Goal: Transaction & Acquisition: Purchase product/service

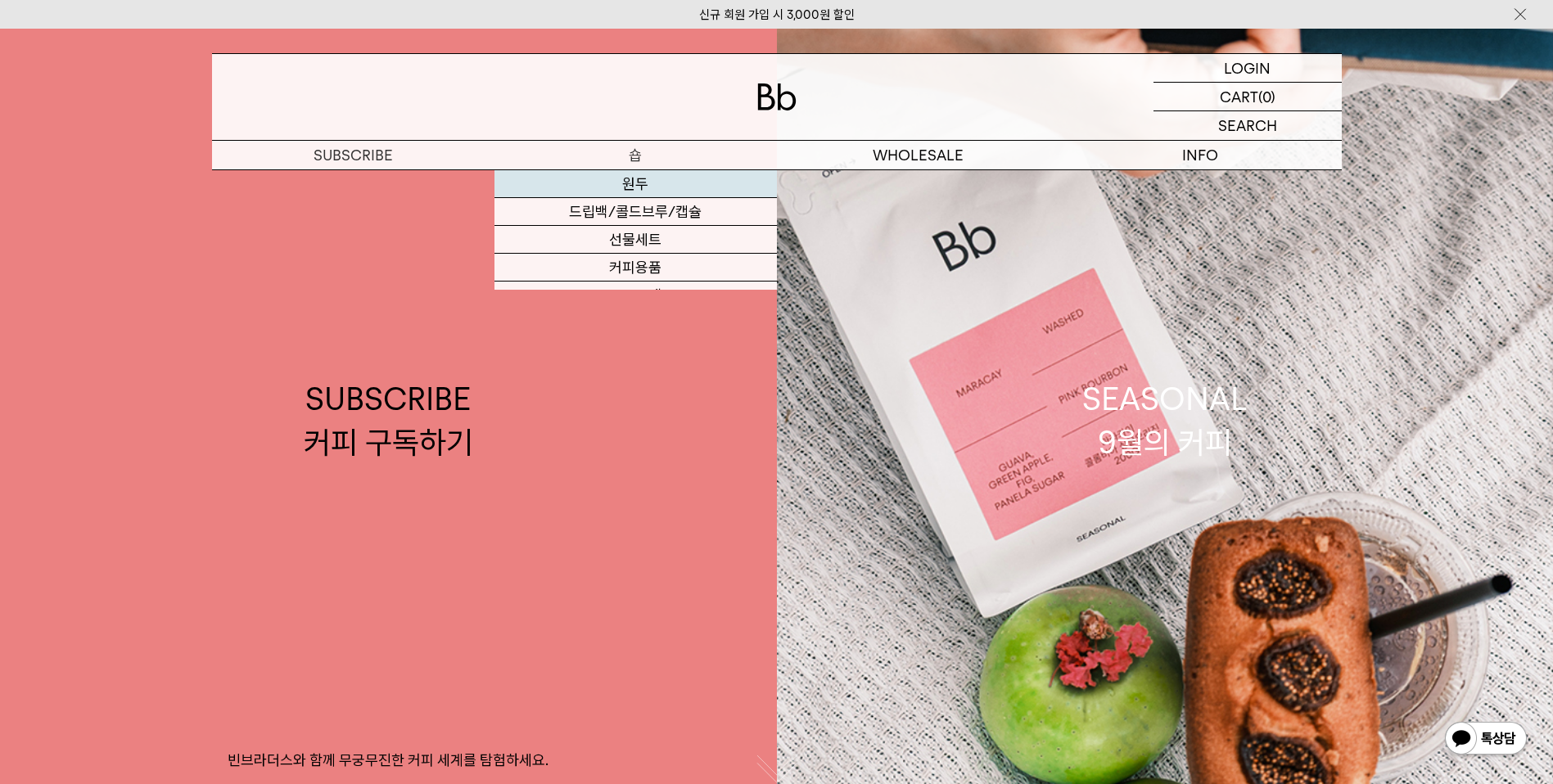
click at [602, 178] on link "원두" at bounding box center [635, 183] width 282 height 28
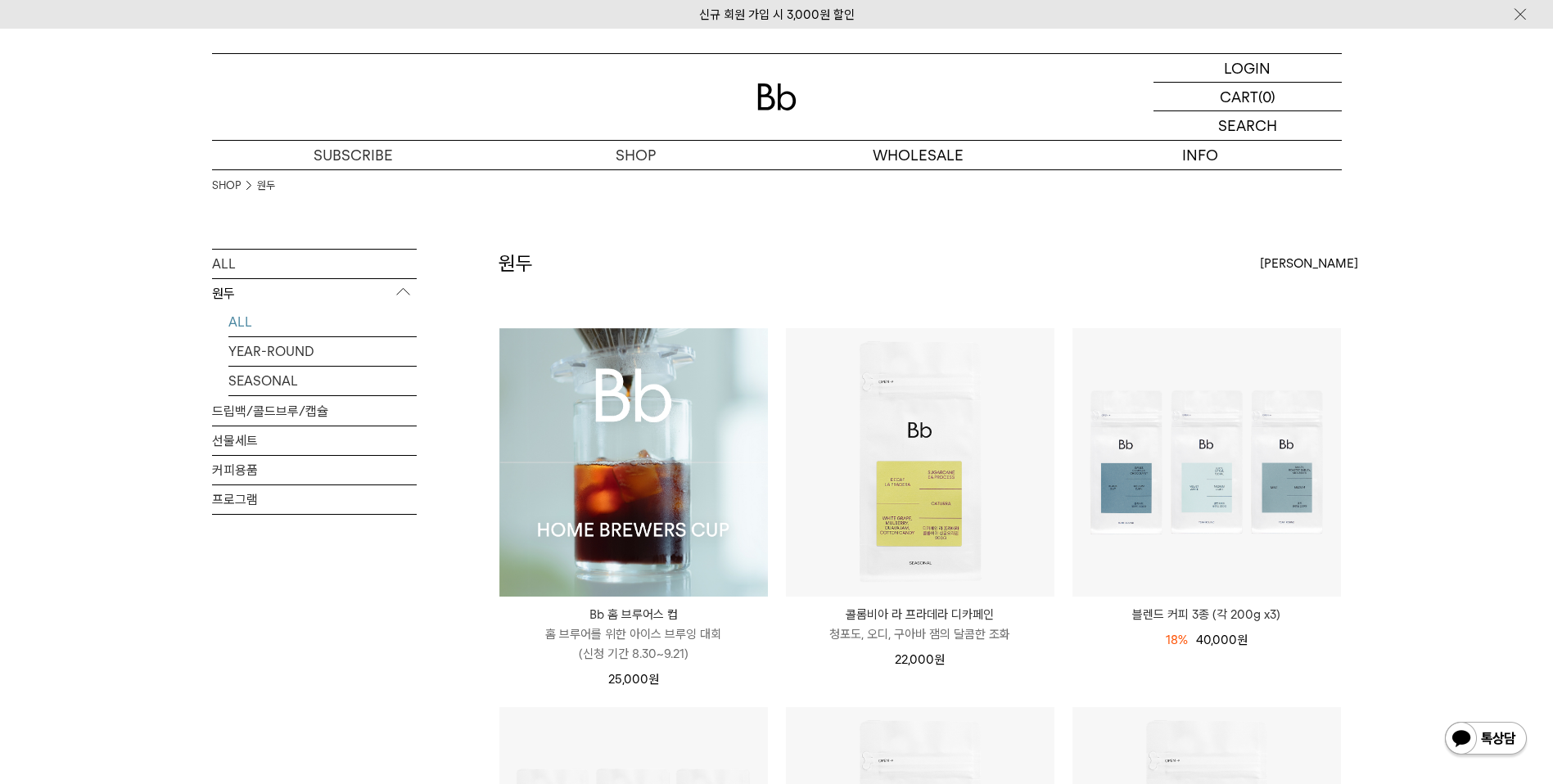
click at [605, 444] on img at bounding box center [634, 462] width 268 height 268
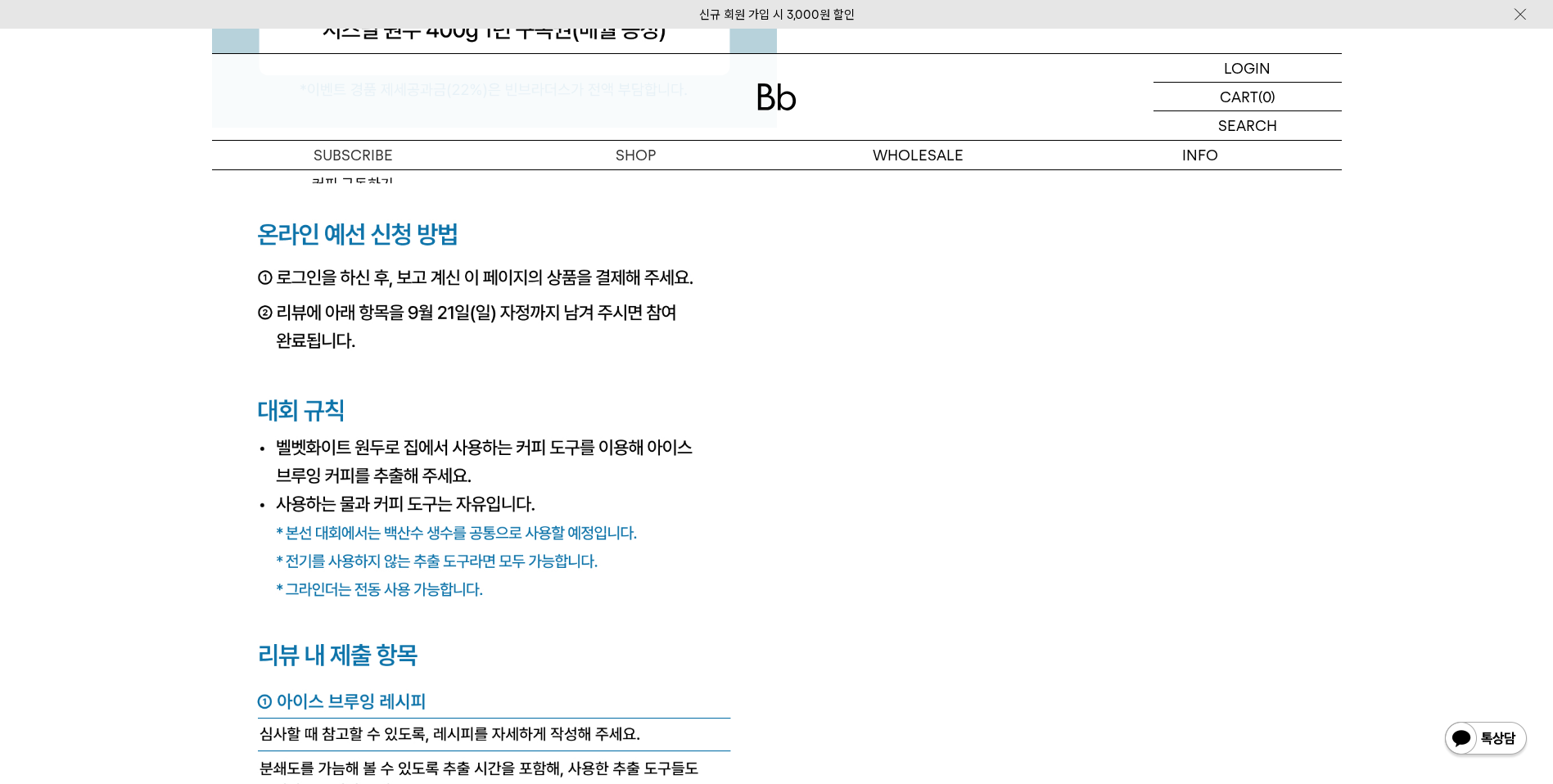
scroll to position [6052, 0]
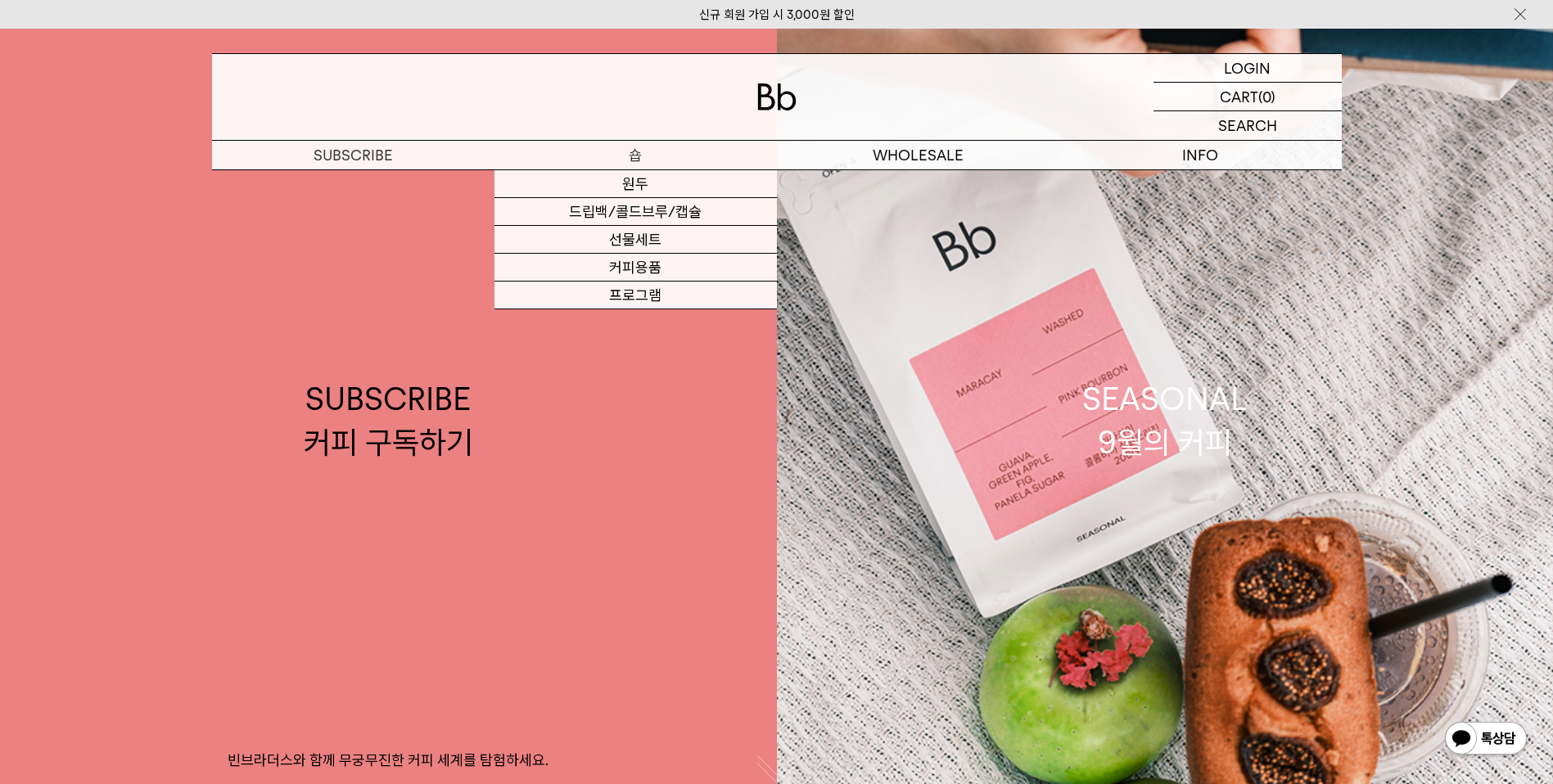
click at [666, 155] on p "숍" at bounding box center [635, 155] width 282 height 29
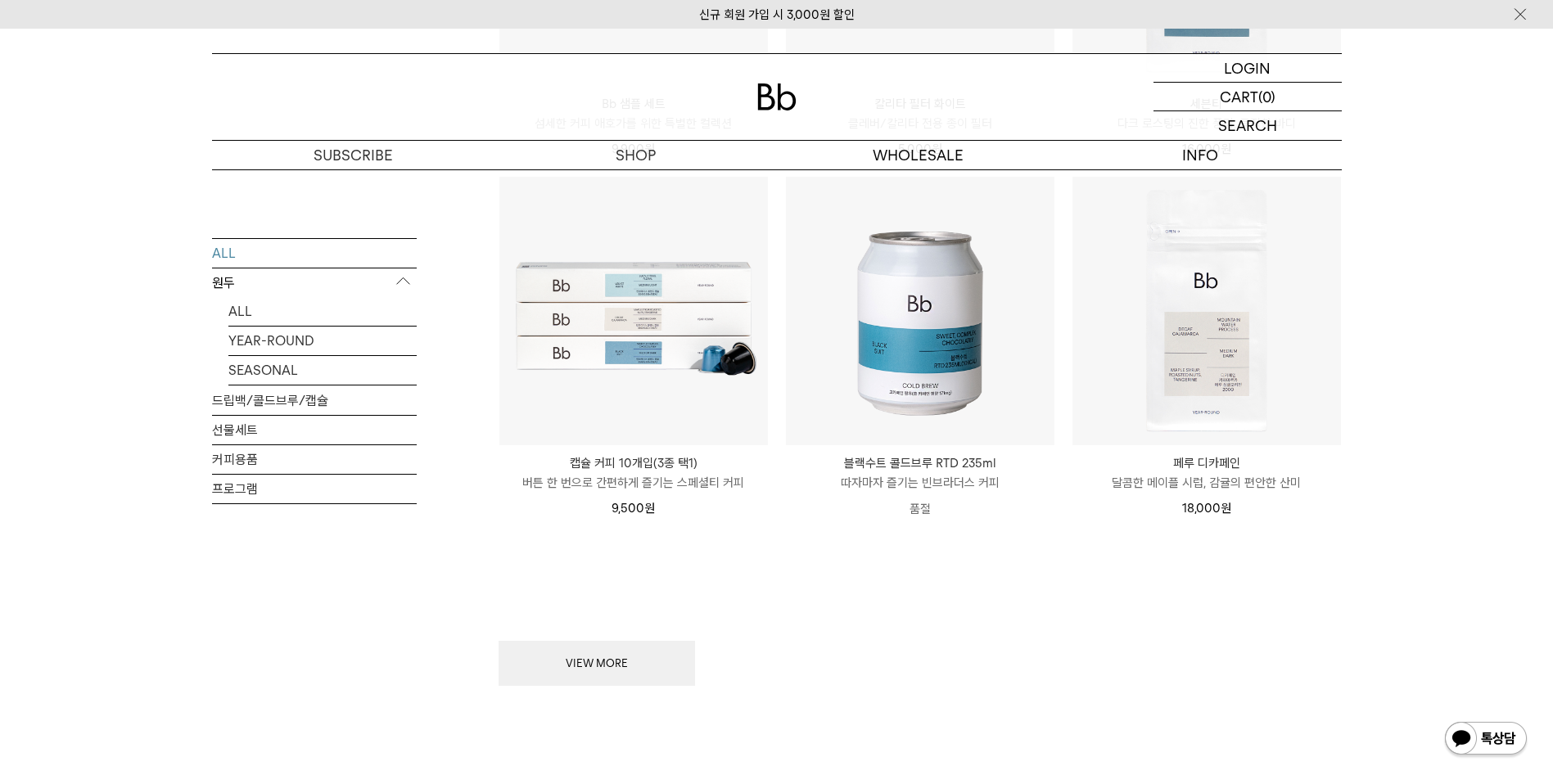
scroll to position [1999, 0]
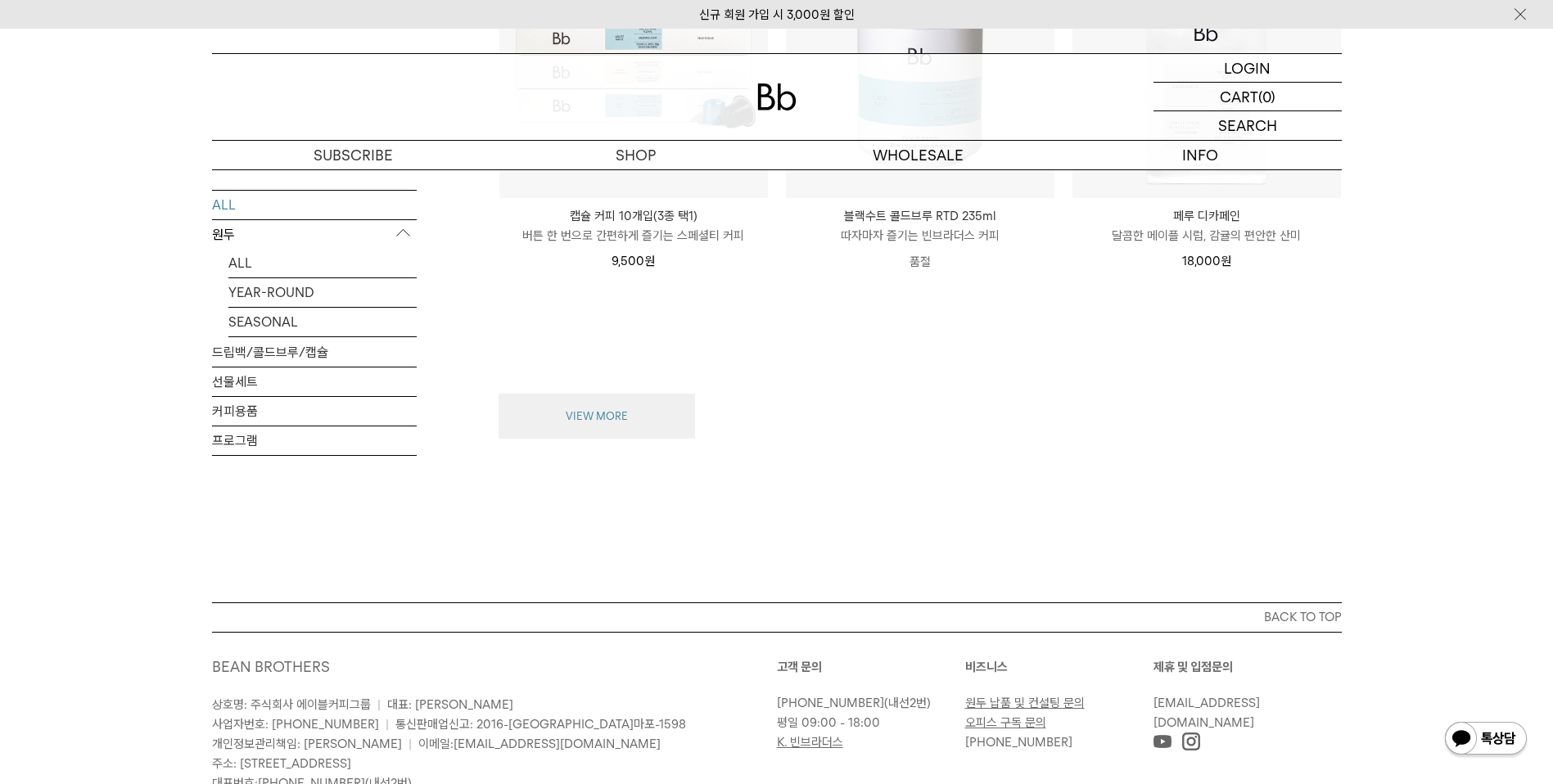
click at [657, 409] on button "VIEW MORE" at bounding box center [596, 417] width 196 height 46
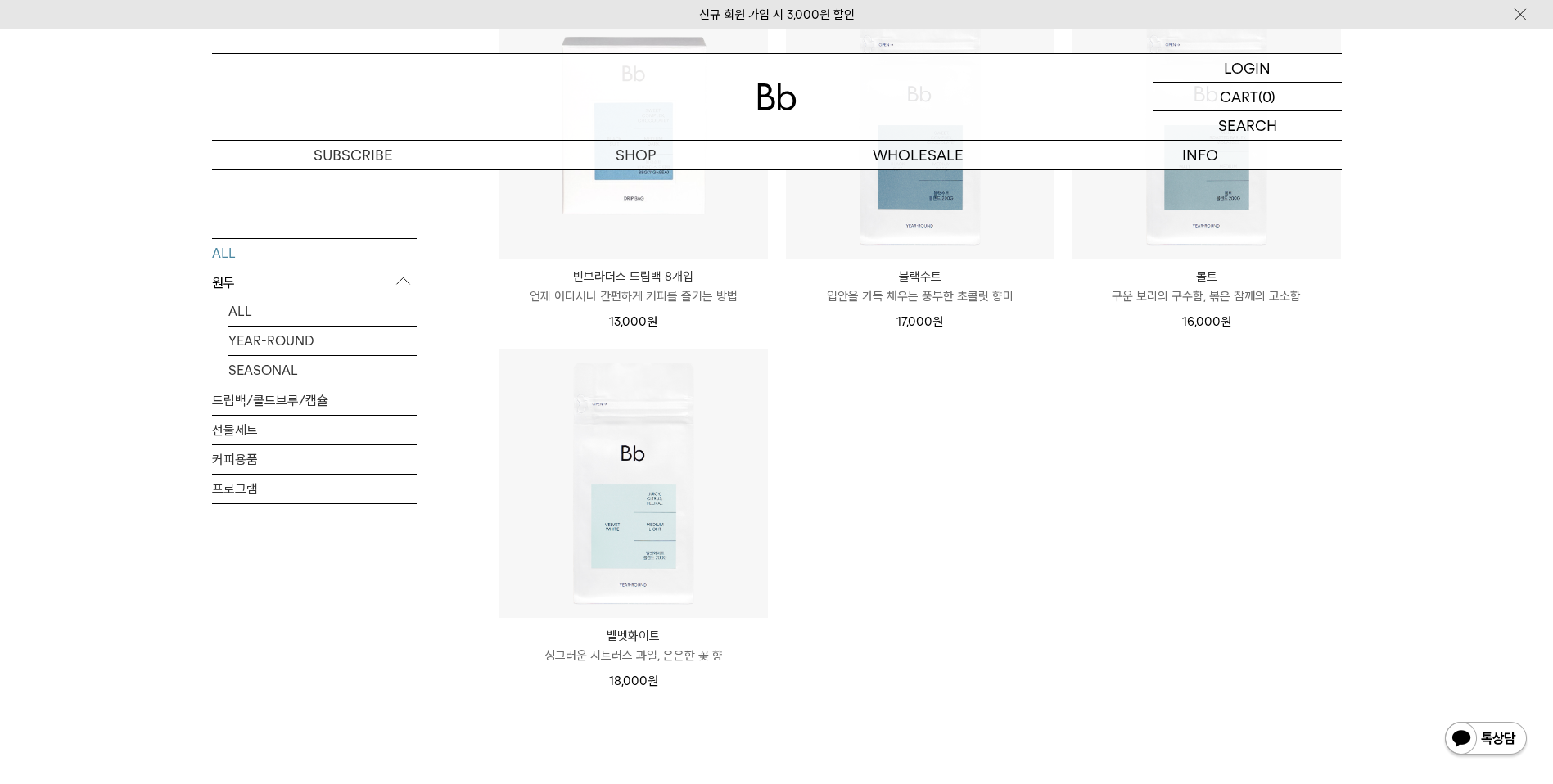
scroll to position [3260, 0]
